Goal: Transaction & Acquisition: Purchase product/service

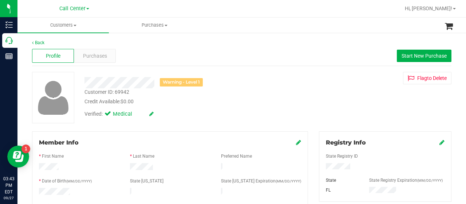
drag, startPoint x: 23, startPoint y: 113, endPoint x: 23, endPoint y: 108, distance: 5.1
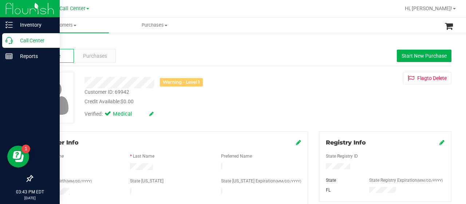
click at [9, 46] on div "Call Center" at bounding box center [31, 40] width 58 height 15
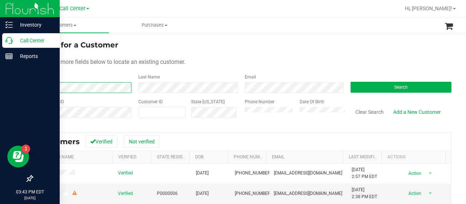
click at [9, 88] on div "Inventory Call Center Reports 03:43 PM EDT [DATE] 09/27 Call Center Hi, [PERSON…" at bounding box center [233, 102] width 466 height 204
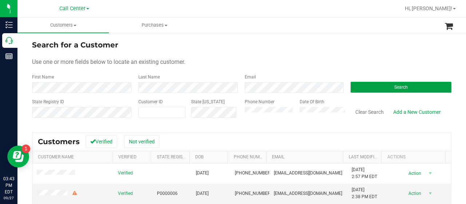
click at [351, 90] on button "Search" at bounding box center [401, 87] width 101 height 11
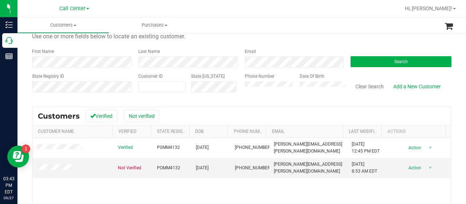
scroll to position [36, 0]
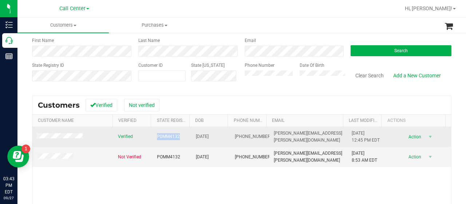
drag, startPoint x: 151, startPoint y: 138, endPoint x: 176, endPoint y: 139, distance: 25.5
click at [176, 139] on td "P0MM4132" at bounding box center [172, 137] width 39 height 20
copy span "P0MM4132"
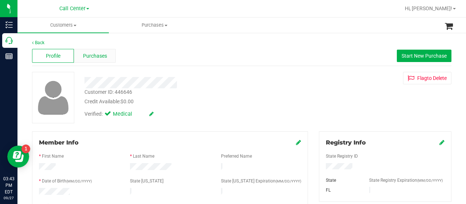
click at [87, 54] on span "Purchases" at bounding box center [95, 56] width 24 height 8
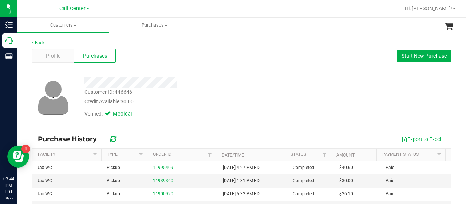
click at [400, 63] on div "Profile Purchases Start New Purchase" at bounding box center [242, 56] width 420 height 20
click at [402, 58] on span "Start New Purchase" at bounding box center [424, 56] width 45 height 6
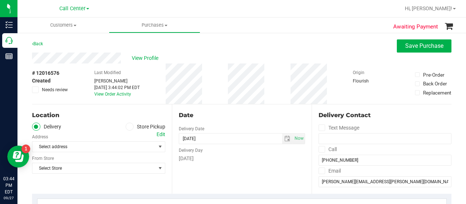
click at [129, 126] on icon at bounding box center [129, 126] width 4 height 0
click at [0, 0] on input "Store Pickup" at bounding box center [0, 0] width 0 height 0
click at [100, 147] on span "Select Store" at bounding box center [93, 146] width 123 height 10
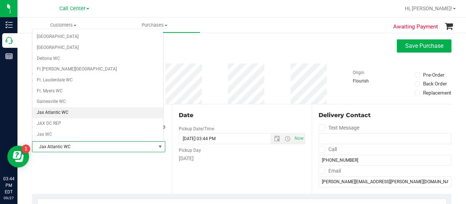
scroll to position [97, 0]
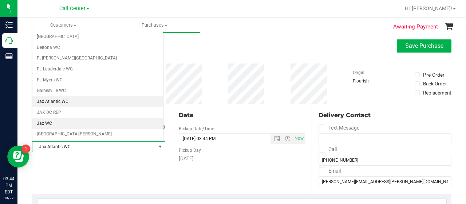
click at [47, 119] on li "Jax WC" at bounding box center [97, 123] width 131 height 11
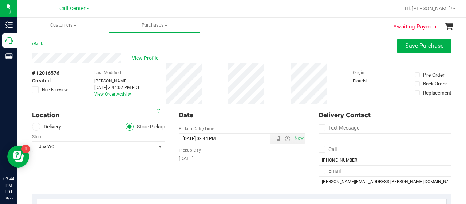
click at [81, 165] on div "Location Delivery Store Pickup Store Jax WC Select Store Bonita Springs WC Boyn…" at bounding box center [102, 148] width 140 height 89
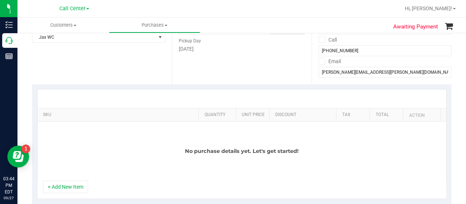
scroll to position [182, 0]
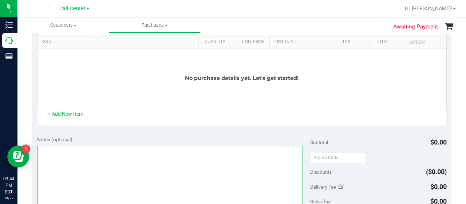
click at [81, 165] on textarea at bounding box center [170, 181] width 266 height 70
type textarea "CC-MM"
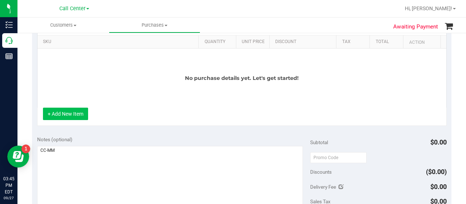
click at [74, 117] on button "+ Add New Item" at bounding box center [65, 113] width 45 height 12
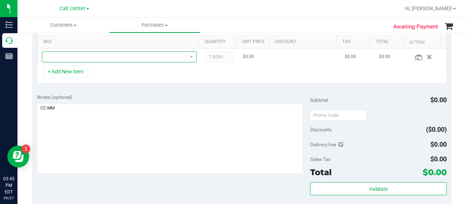
click at [90, 58] on span "NO DATA FOUND" at bounding box center [114, 57] width 145 height 10
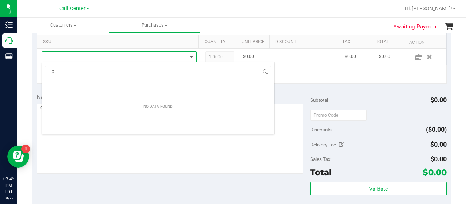
scroll to position [11, 147]
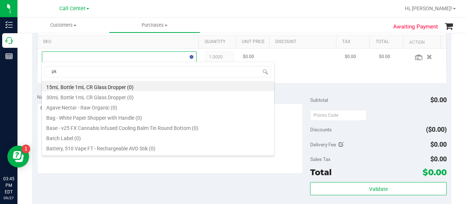
type input "pkt"
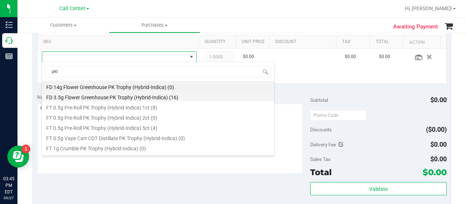
click at [126, 96] on li "FD 3.5g Flower Greenhouse PK Trophy (Hybrid-Indica) (16)" at bounding box center [158, 96] width 232 height 10
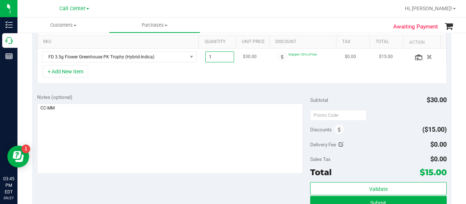
click at [213, 54] on span "1.00 1" at bounding box center [219, 56] width 29 height 11
type input "10"
type input "10.00"
click at [213, 73] on div "+ Add New Item" at bounding box center [242, 74] width 410 height 18
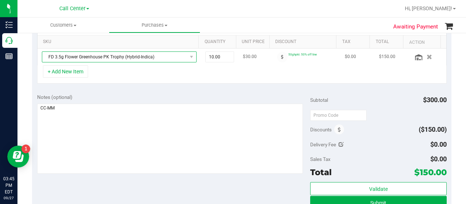
click at [157, 57] on span "FD 3.5g Flower Greenhouse PK Trophy (Hybrid-Indica)" at bounding box center [114, 57] width 145 height 10
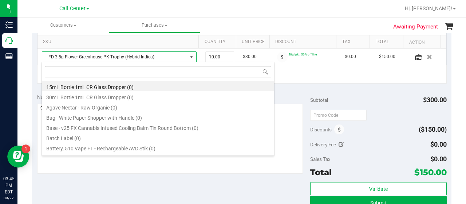
click at [113, 70] on input at bounding box center [158, 71] width 227 height 11
type input "pkt"
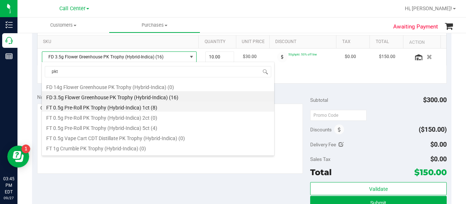
click at [121, 105] on li "FT 0.5g Pre-Roll PK Trophy (Hybrid-Indica) 1ct (8)" at bounding box center [158, 106] width 232 height 10
type input "1.00"
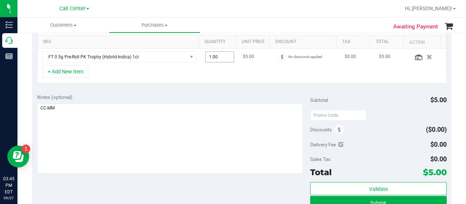
click at [214, 58] on span "1.00 1" at bounding box center [219, 56] width 29 height 11
type input "10"
type input "10.00"
click at [219, 79] on div "+ Add New Item" at bounding box center [242, 74] width 410 height 18
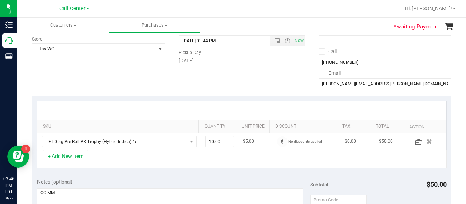
scroll to position [109, 0]
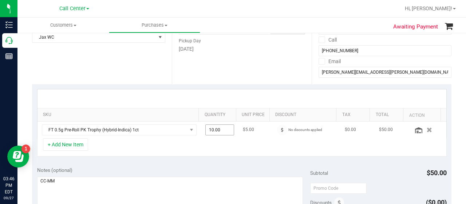
click at [218, 126] on span "10.00 10" at bounding box center [219, 129] width 29 height 11
type input "1"
type input "8"
type input "8.00"
click at [215, 146] on div "+ Add New Item" at bounding box center [242, 147] width 410 height 18
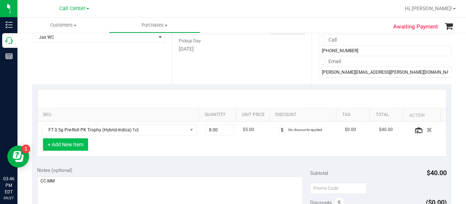
click at [83, 146] on button "+ Add New Item" at bounding box center [65, 144] width 45 height 12
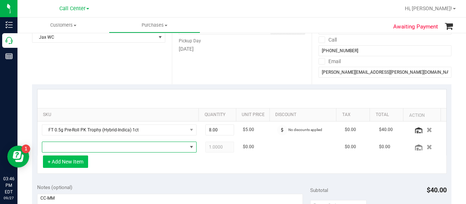
click at [83, 146] on span "NO DATA FOUND" at bounding box center [114, 147] width 145 height 10
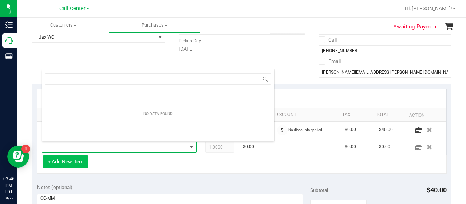
scroll to position [11, 147]
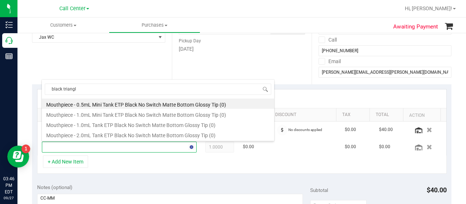
type input "black triangle"
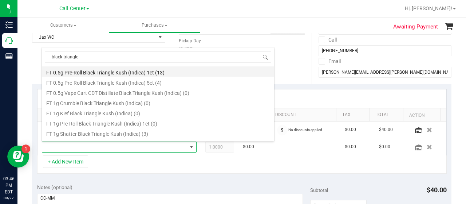
click at [126, 74] on li "FT 0.5g Pre-Roll Black Triangle Kush (Indica) 1ct (13)" at bounding box center [158, 71] width 232 height 10
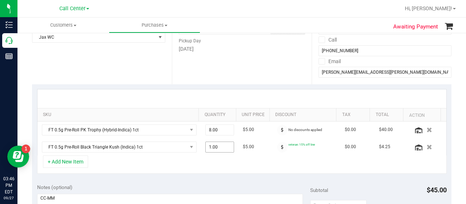
click at [208, 146] on span "1.00 1" at bounding box center [219, 146] width 29 height 11
type input "2"
type input "2.00"
click at [269, 172] on div "SKU Quantity Unit Price Discount Tax Total Action FT 0.5g Pre-Roll PK Trophy (H…" at bounding box center [242, 131] width 420 height 94
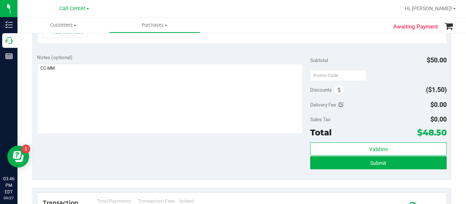
scroll to position [255, 0]
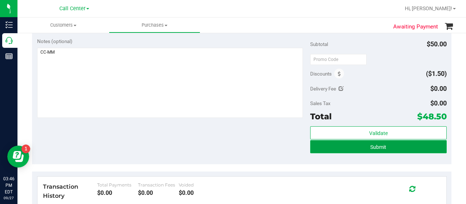
click at [344, 148] on button "Submit" at bounding box center [378, 146] width 137 height 13
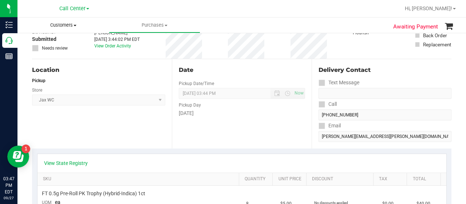
scroll to position [36, 0]
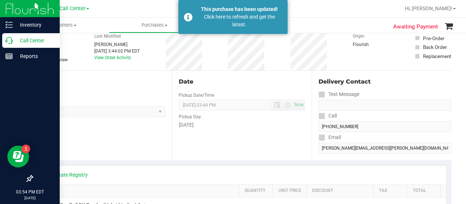
click at [5, 41] on icon at bounding box center [8, 40] width 7 height 7
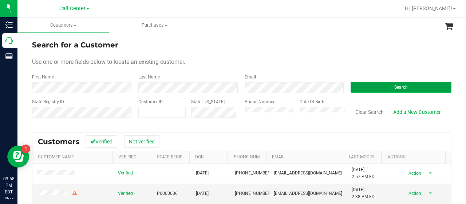
click at [355, 87] on button "Search" at bounding box center [401, 87] width 101 height 11
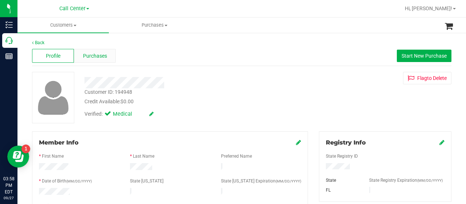
click at [87, 51] on div "Purchases" at bounding box center [95, 56] width 42 height 14
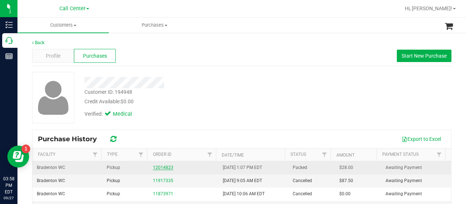
click at [162, 166] on link "12014823" at bounding box center [163, 167] width 20 height 5
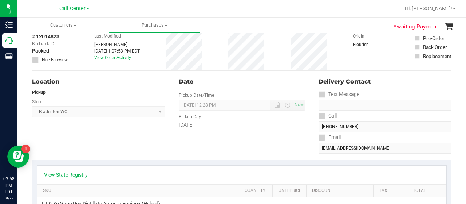
scroll to position [146, 0]
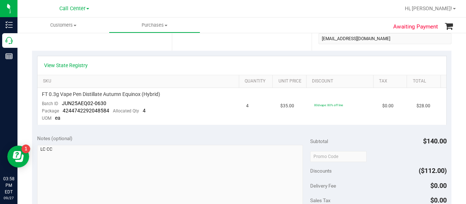
click at [62, 130] on div "Notes (optional) Subtotal $140.00 Discounts ($112.00) Delivery Fee $0.00 Sales …" at bounding box center [242, 195] width 420 height 131
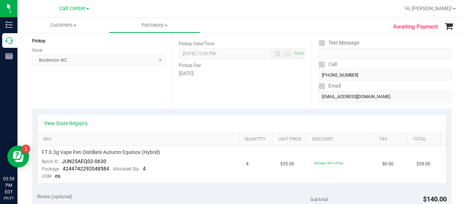
scroll to position [36, 0]
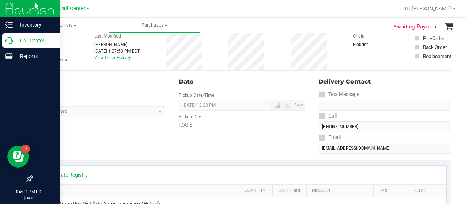
click at [9, 38] on icon at bounding box center [8, 40] width 7 height 7
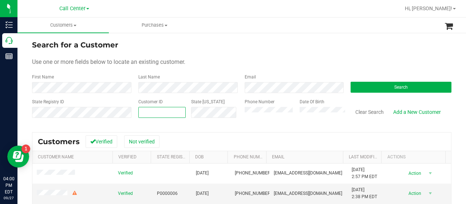
click at [169, 110] on span at bounding box center [161, 112] width 47 height 11
paste input "26260"
type input "26260"
click at [363, 90] on button "Search" at bounding box center [401, 87] width 101 height 11
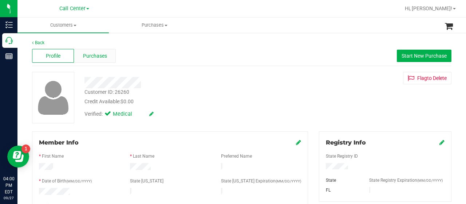
click at [87, 52] on span "Purchases" at bounding box center [95, 56] width 24 height 8
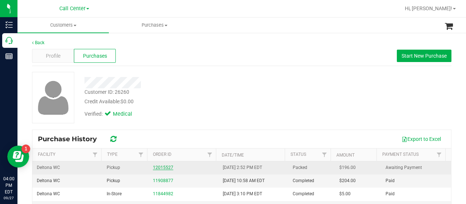
click at [158, 168] on link "12015527" at bounding box center [163, 167] width 20 height 5
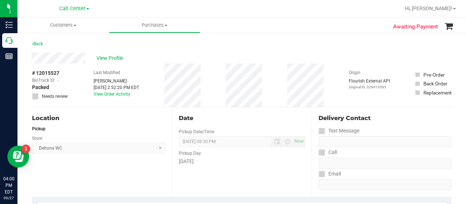
click at [50, 174] on div "Location Pickup Store Deltona WC Select Store Bonita Springs WC Boynton Beach W…" at bounding box center [102, 151] width 140 height 89
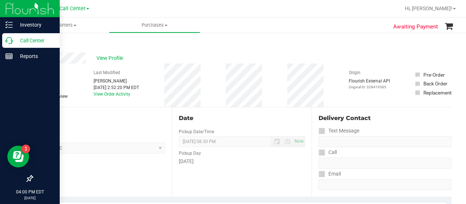
click at [12, 48] on link "Call Center" at bounding box center [30, 41] width 60 height 16
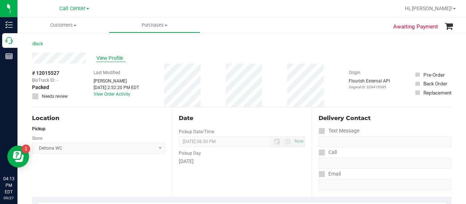
click at [116, 58] on span "View Profile" at bounding box center [111, 58] width 29 height 8
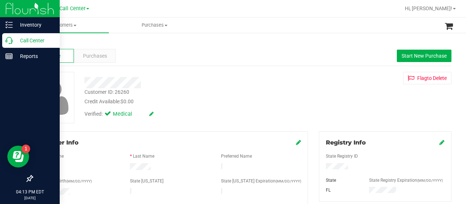
click at [17, 118] on div at bounding box center [30, 117] width 60 height 107
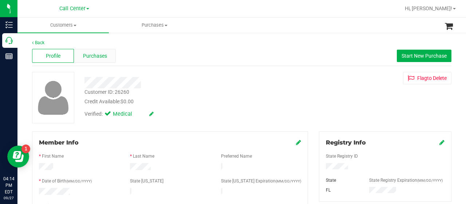
click at [90, 60] on div "Purchases" at bounding box center [95, 56] width 42 height 14
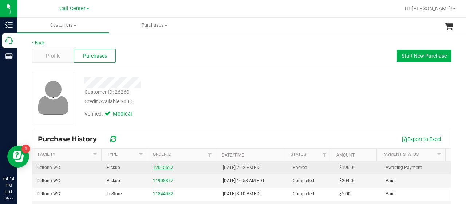
click at [163, 168] on link "12015527" at bounding box center [163, 167] width 20 height 5
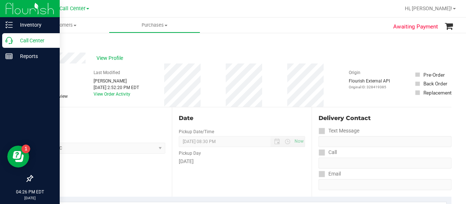
click at [15, 42] on p "Call Center" at bounding box center [35, 40] width 44 height 9
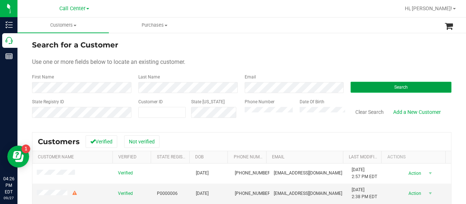
click at [366, 86] on button "Search" at bounding box center [401, 87] width 101 height 11
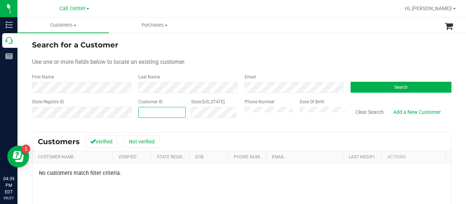
click at [142, 112] on span at bounding box center [161, 112] width 47 height 11
paste input "403938"
type input "403938"
click at [239, 112] on div "Phone Number Date Of Birth" at bounding box center [292, 111] width 106 height 26
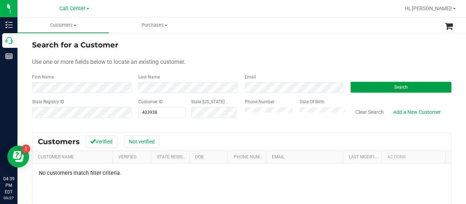
click at [362, 85] on button "Search" at bounding box center [401, 87] width 101 height 11
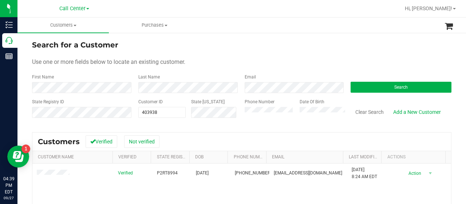
drag, startPoint x: 59, startPoint y: 75, endPoint x: 75, endPoint y: 81, distance: 16.8
click at [60, 75] on div "First Name" at bounding box center [82, 83] width 101 height 19
click at [71, 113] on div "State Registry ID Customer ID 403938 403938 State ID Phone Number Date Of Birth…" at bounding box center [242, 111] width 420 height 26
click at [148, 114] on input "text" at bounding box center [162, 112] width 47 height 10
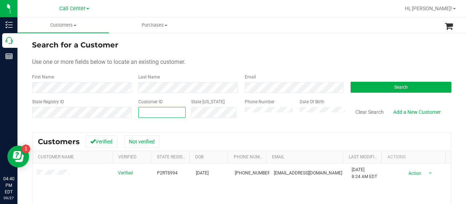
paste input "1508455"
type input "1508455"
click at [351, 86] on button "Search" at bounding box center [401, 87] width 101 height 11
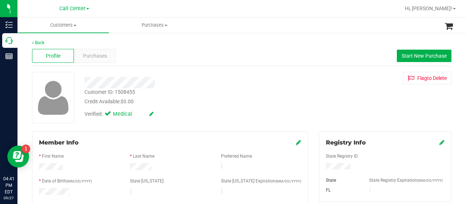
click at [91, 54] on span "Purchases" at bounding box center [95, 56] width 24 height 8
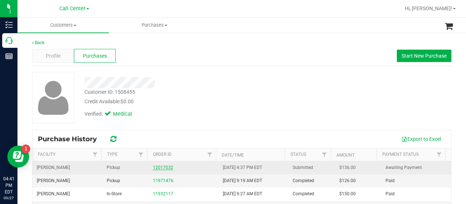
click at [153, 167] on link "12017032" at bounding box center [163, 167] width 20 height 5
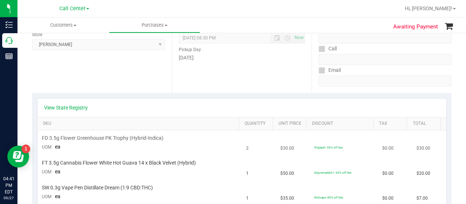
scroll to position [109, 0]
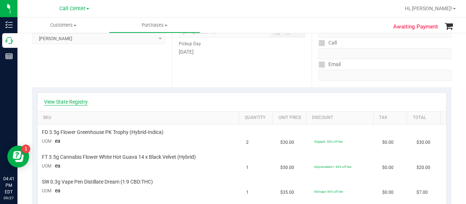
click at [82, 101] on link "View State Registry" at bounding box center [66, 101] width 44 height 7
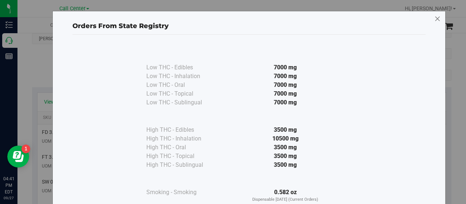
click at [436, 17] on icon at bounding box center [438, 19] width 7 height 12
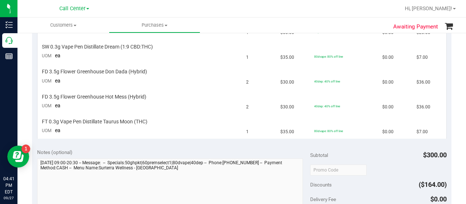
scroll to position [255, 0]
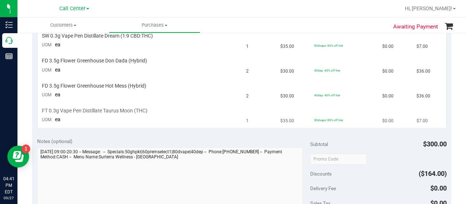
click at [55, 112] on span "FT 0.3g Vape Pen Distillate Taurus Moon (THC)" at bounding box center [95, 110] width 106 height 7
click at [67, 127] on div "View State Registry SKU Quantity Unit Price Discount Tax Total FD 3.5g Flower G…" at bounding box center [242, 36] width 420 height 191
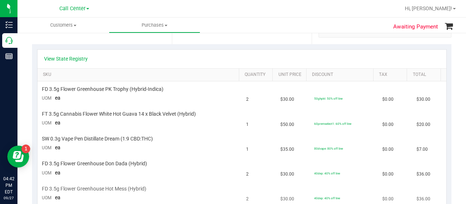
scroll to position [146, 0]
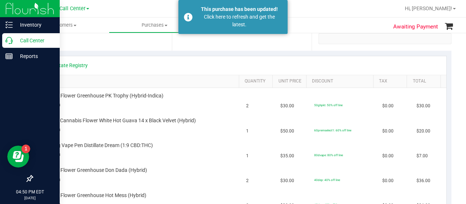
click at [9, 41] on icon at bounding box center [8, 40] width 7 height 7
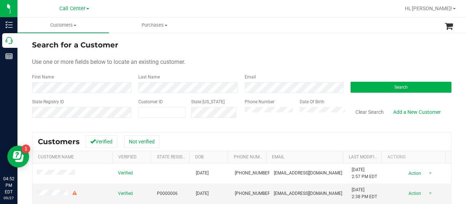
click at [211, 119] on div "State Registry ID Customer ID State ID Phone Number Date Of Birth Clear Search …" at bounding box center [242, 111] width 420 height 26
click at [369, 86] on button "Search" at bounding box center [401, 87] width 101 height 11
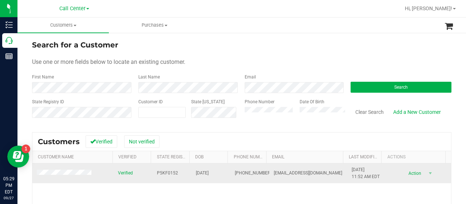
click at [71, 170] on span at bounding box center [65, 173] width 57 height 8
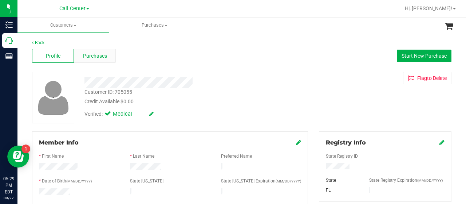
click at [111, 54] on div "Purchases" at bounding box center [95, 56] width 42 height 14
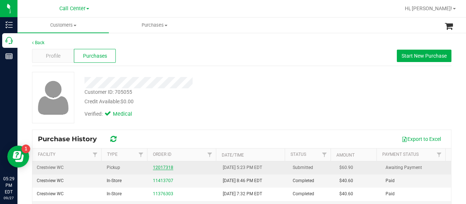
click at [165, 167] on link "12017318" at bounding box center [163, 167] width 20 height 5
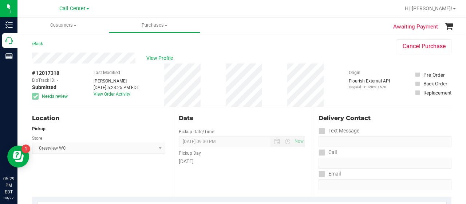
click at [65, 151] on span "Crestview WC Select Store Bonita Springs WC Boynton Beach WC Bradenton WC Brand…" at bounding box center [98, 147] width 133 height 11
click at [154, 58] on span "View Profile" at bounding box center [160, 58] width 29 height 8
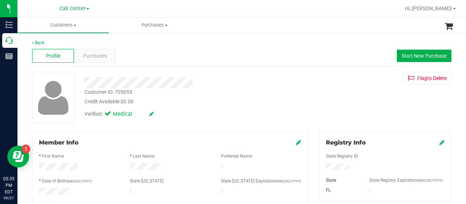
click at [255, 97] on div "Customer ID: 705055 Credit Available: $0.00" at bounding box center [186, 96] width 215 height 17
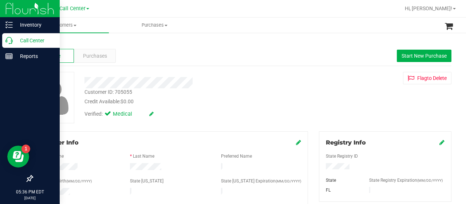
click at [15, 41] on p "Call Center" at bounding box center [35, 40] width 44 height 9
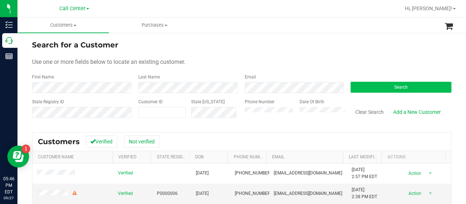
click at [352, 81] on div "Search" at bounding box center [398, 83] width 106 height 19
click at [353, 84] on button "Search" at bounding box center [401, 87] width 101 height 11
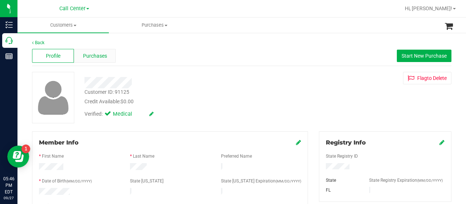
click at [92, 62] on div "Purchases" at bounding box center [95, 56] width 42 height 14
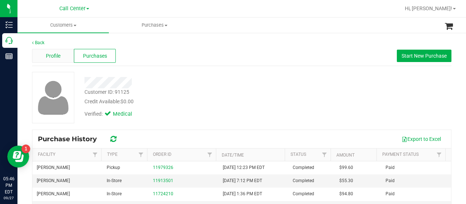
click at [54, 57] on span "Profile" at bounding box center [53, 56] width 15 height 8
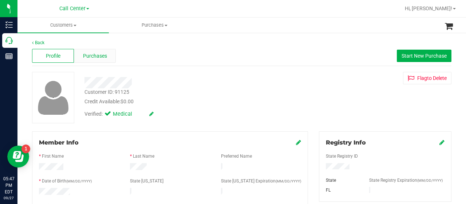
click at [102, 57] on span "Purchases" at bounding box center [95, 56] width 24 height 8
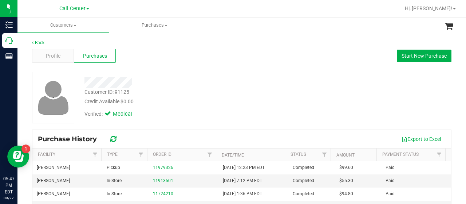
click at [57, 122] on div at bounding box center [53, 97] width 42 height 51
drag, startPoint x: 115, startPoint y: 92, endPoint x: 130, endPoint y: 93, distance: 15.0
click at [130, 93] on div "Customer ID: 91125 Credit Available: $0.00" at bounding box center [186, 96] width 215 height 17
copy div "91125"
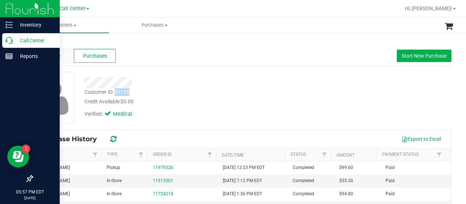
click at [13, 40] on p "Call Center" at bounding box center [35, 40] width 44 height 9
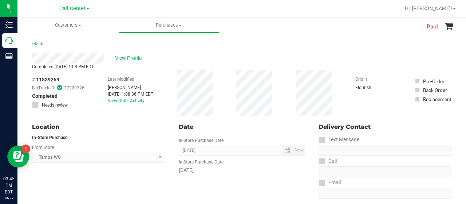
click at [82, 9] on span "Call Center" at bounding box center [72, 8] width 26 height 7
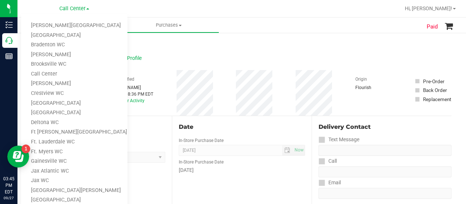
click at [45, 178] on link "Jax WC" at bounding box center [74, 181] width 106 height 10
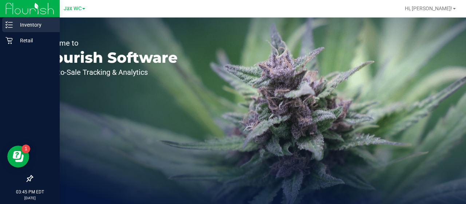
click at [12, 28] on icon at bounding box center [8, 24] width 7 height 7
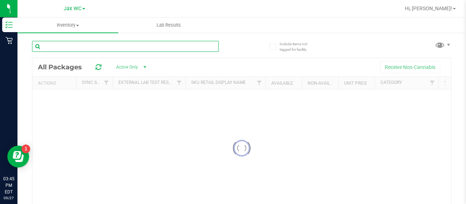
click at [95, 46] on input "text" at bounding box center [125, 46] width 187 height 11
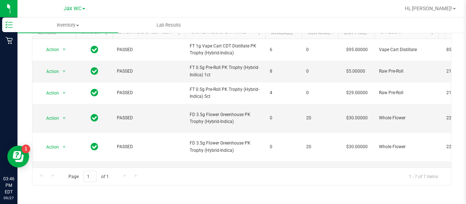
type input "pkt"
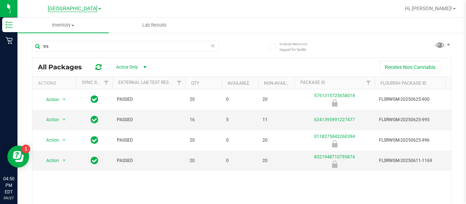
scroll to position [36, 0]
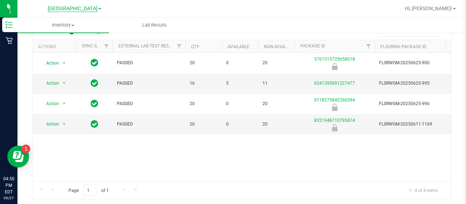
click at [74, 8] on span "[GEOGRAPHIC_DATA]" at bounding box center [73, 8] width 50 height 7
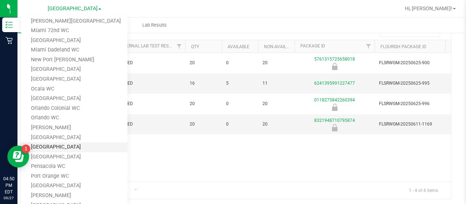
scroll to position [162, 0]
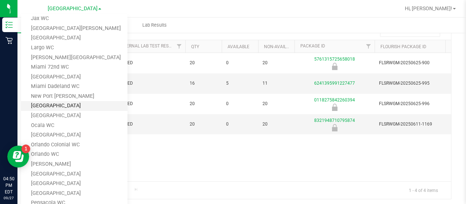
click at [59, 103] on link "[GEOGRAPHIC_DATA]" at bounding box center [74, 106] width 106 height 10
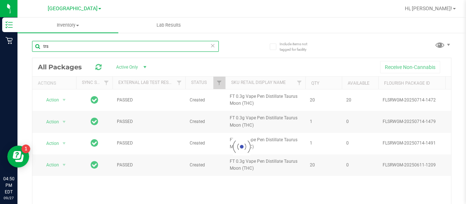
click at [95, 47] on input "trs" at bounding box center [125, 46] width 187 height 11
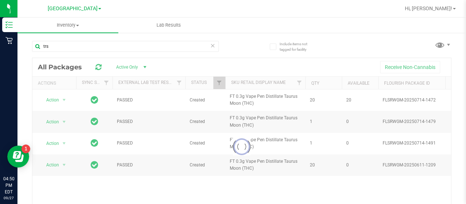
click at [211, 43] on icon at bounding box center [212, 45] width 5 height 9
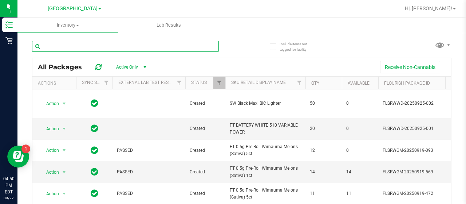
click at [210, 43] on input "text" at bounding box center [125, 46] width 187 height 11
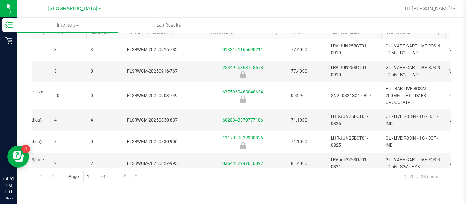
type input "live rosin"
